Goal: Information Seeking & Learning: Learn about a topic

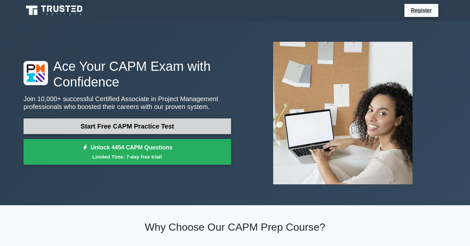
click at [180, 130] on link "Start Free CAPM Practice Test" at bounding box center [127, 126] width 208 height 16
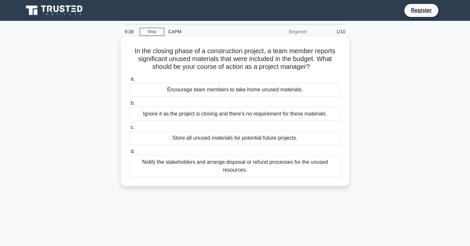
click at [280, 168] on div "Notify the stakeholders and arrange disposal or refund processes for the unused…" at bounding box center [234, 166] width 211 height 22
click at [129, 154] on input "d. Notify the stakeholders and arrange disposal or refund processes for the unu…" at bounding box center [129, 151] width 0 height 4
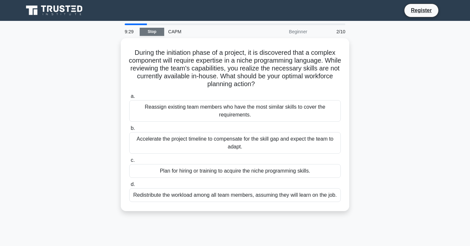
click at [158, 29] on link "Stop" at bounding box center [152, 32] width 24 height 8
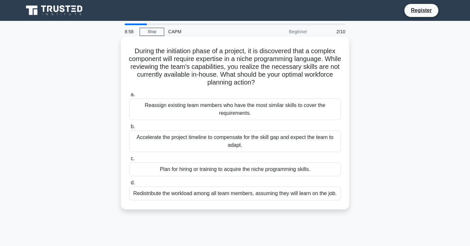
click at [248, 167] on div "Plan for hiring or training to acquire the niche programming skills." at bounding box center [234, 169] width 211 height 14
click at [129, 161] on input "c. Plan for hiring or training to acquire the niche programming skills." at bounding box center [129, 159] width 0 height 4
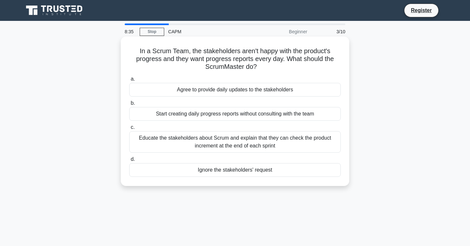
click at [287, 145] on div "Educate the stakeholders about Scrum and explain that they can check the produc…" at bounding box center [234, 142] width 211 height 22
click at [129, 130] on input "c. Educate the stakeholders about Scrum and explain that they can check the pro…" at bounding box center [129, 127] width 0 height 4
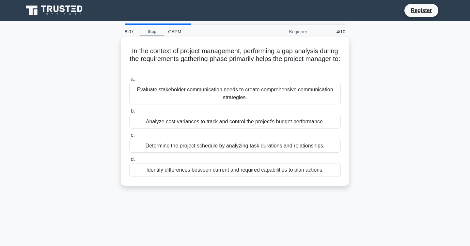
click at [244, 172] on div "Identify differences between current and required capabilities to plan actions." at bounding box center [234, 170] width 211 height 14
click at [129, 162] on input "d. Identify differences between current and required capabilities to plan actio…" at bounding box center [129, 159] width 0 height 4
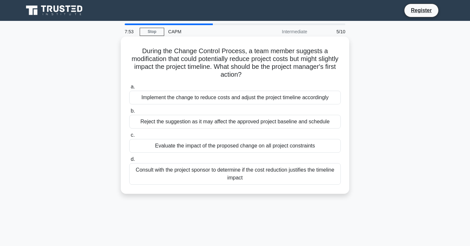
click at [245, 145] on div "Evaluate the impact of the proposed change on all project constraints" at bounding box center [234, 146] width 211 height 14
click at [129, 137] on input "c. Evaluate the impact of the proposed change on all project constraints" at bounding box center [129, 135] width 0 height 4
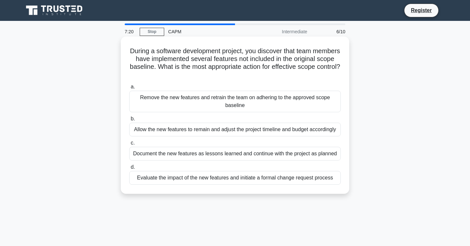
click at [234, 181] on div "Evaluate the impact of the new features and initiate a formal change request pr…" at bounding box center [234, 178] width 211 height 14
click at [129, 169] on input "d. Evaluate the impact of the new features and initiate a formal change request…" at bounding box center [129, 167] width 0 height 4
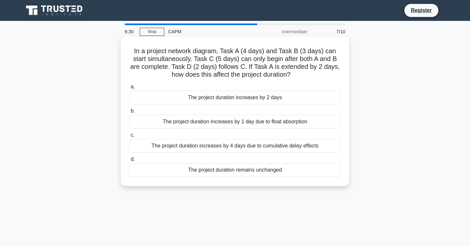
click at [286, 99] on div "The project duration increases by 2 days" at bounding box center [234, 98] width 211 height 14
click at [129, 89] on input "a. The project duration increases by 2 days" at bounding box center [129, 87] width 0 height 4
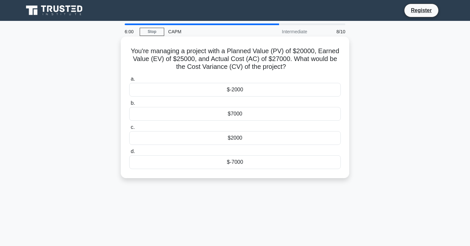
click at [284, 90] on div "$-2000" at bounding box center [234, 90] width 211 height 14
click at [129, 81] on input "a. $-2000" at bounding box center [129, 79] width 0 height 4
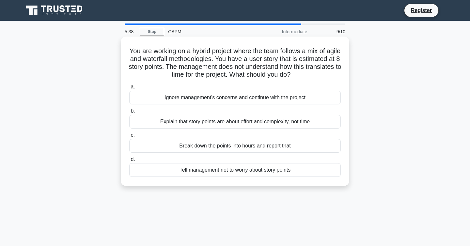
click at [270, 125] on div "Explain that story points are about effort and complexity, not time" at bounding box center [234, 122] width 211 height 14
click at [129, 113] on input "b. Explain that story points are about effort and complexity, not time" at bounding box center [129, 111] width 0 height 4
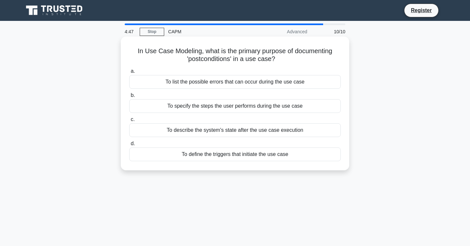
click at [250, 130] on div "To describe the system's state after the use case execution" at bounding box center [234, 130] width 211 height 14
click at [129, 122] on input "c. To describe the system's state after the use case execution" at bounding box center [129, 119] width 0 height 4
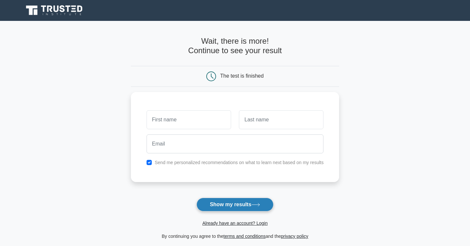
click at [238, 208] on button "Show my results" at bounding box center [234, 205] width 77 height 14
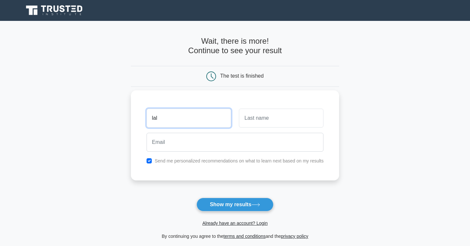
type input "lal"
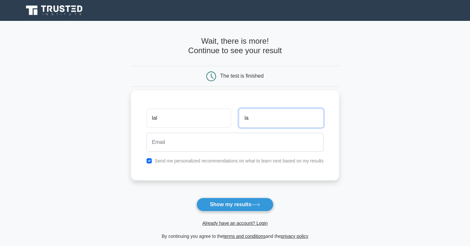
type input "la"
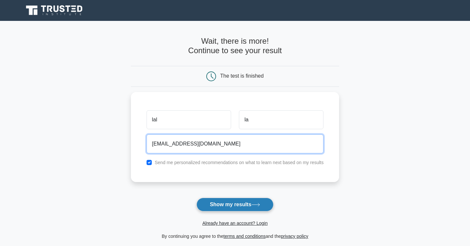
type input "lal@gmail.com"
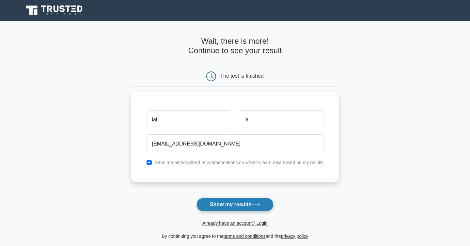
click at [234, 205] on button "Show my results" at bounding box center [234, 205] width 77 height 14
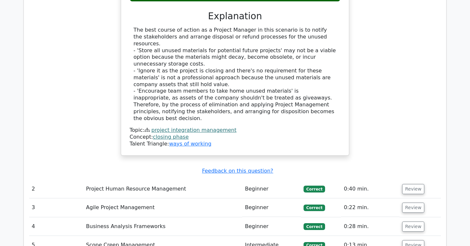
scroll to position [772, 0]
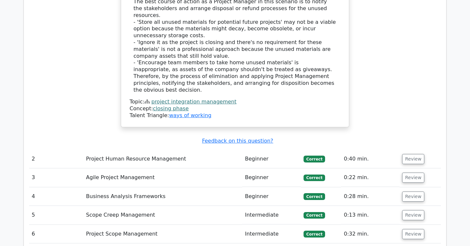
click at [173, 150] on td "Project Human Resource Management" at bounding box center [163, 159] width 159 height 19
click at [406, 154] on button "Review" at bounding box center [413, 159] width 22 height 10
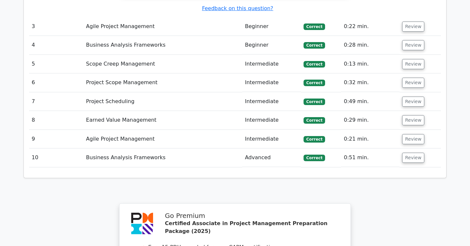
scroll to position [1259, 0]
click at [403, 116] on button "Review" at bounding box center [413, 121] width 22 height 10
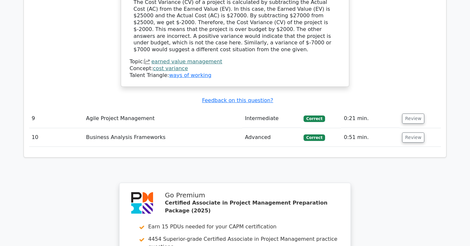
scroll to position [1542, 0]
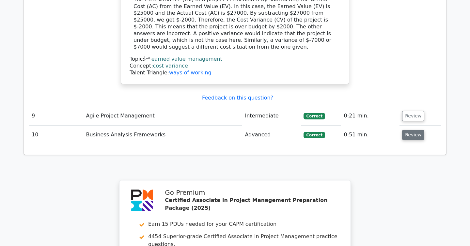
click at [408, 130] on button "Review" at bounding box center [413, 135] width 22 height 10
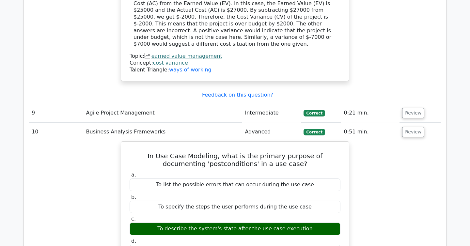
scroll to position [1540, 0]
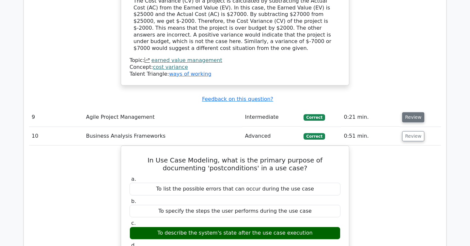
click at [408, 112] on button "Review" at bounding box center [413, 117] width 22 height 10
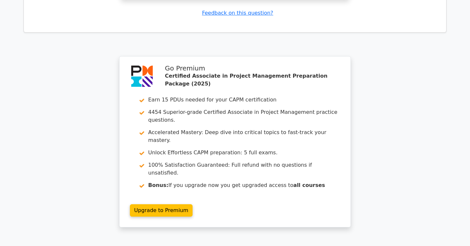
scroll to position [2290, 0]
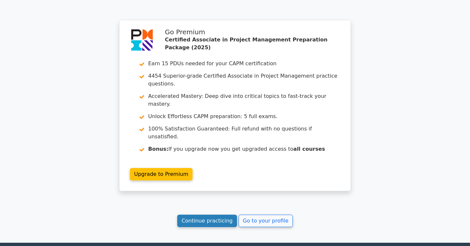
click at [216, 215] on link "Continue practicing" at bounding box center [207, 221] width 60 height 12
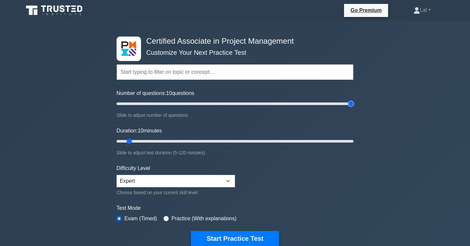
type input "200"
click at [350, 105] on input "Number of questions: 10 questions" at bounding box center [234, 104] width 237 height 8
type input "120"
click at [352, 140] on input "Duration: 10 minutes" at bounding box center [234, 141] width 237 height 8
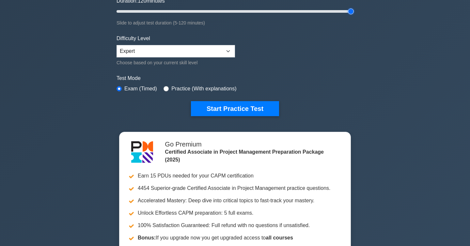
scroll to position [140, 0]
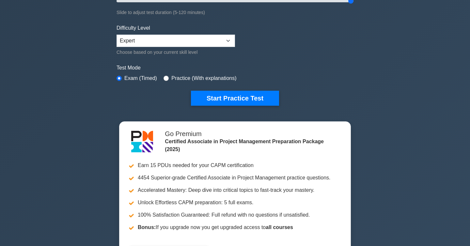
click at [210, 78] on label "Practice (With explanations)" at bounding box center [203, 78] width 65 height 8
click at [166, 76] on input "radio" at bounding box center [165, 78] width 5 height 5
radio input "true"
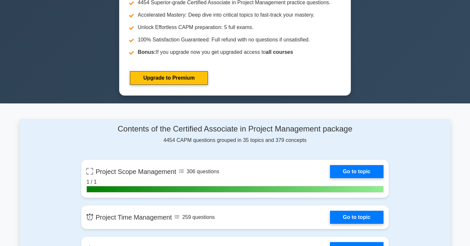
scroll to position [315, 0]
